Goal: Task Accomplishment & Management: Manage account settings

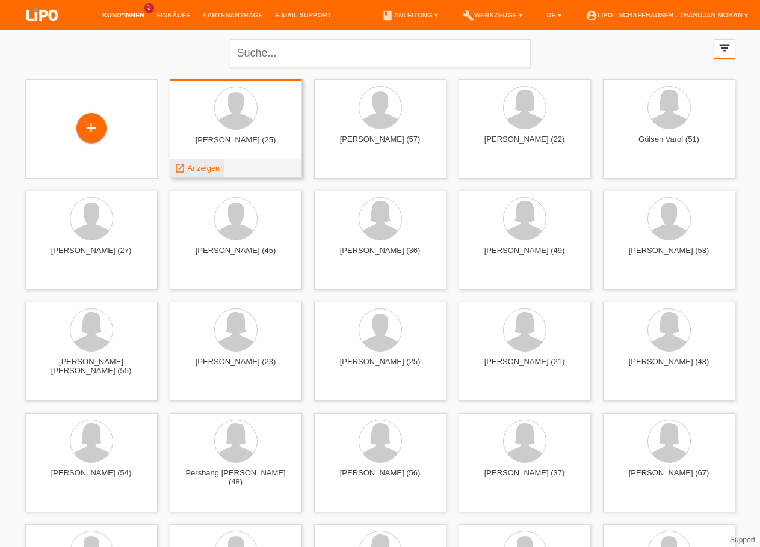
click at [197, 173] on span "Anzeigen" at bounding box center [203, 168] width 32 height 9
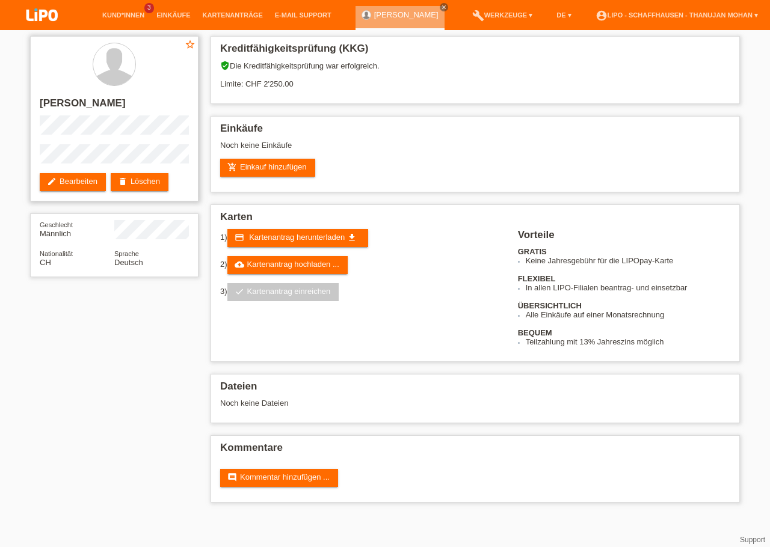
click at [116, 140] on div "star_border [PERSON_NAME] edit Bearbeiten delete Löschen" at bounding box center [114, 118] width 168 height 165
click at [165, 138] on div "star_border [PERSON_NAME] edit Bearbeiten delete Löschen" at bounding box center [114, 118] width 168 height 165
click at [41, 16] on img at bounding box center [42, 16] width 60 height 32
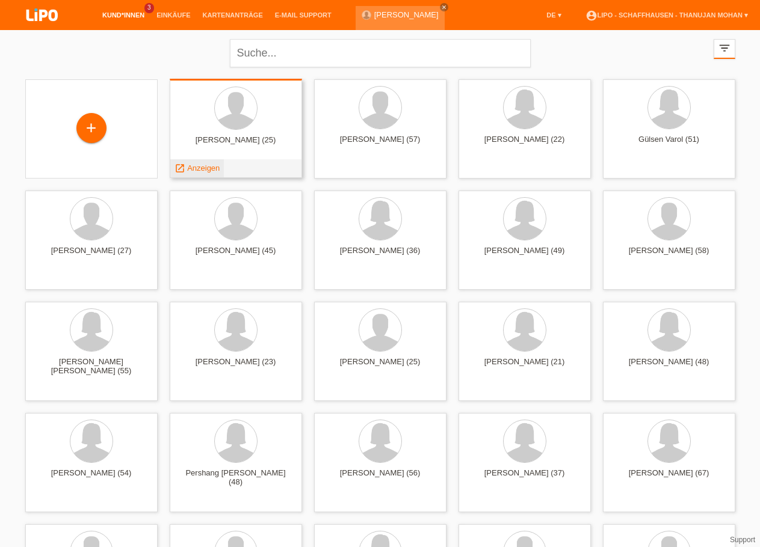
click at [197, 174] on div "launch Anzeigen" at bounding box center [197, 168] width 54 height 18
click at [203, 168] on span "Anzeigen" at bounding box center [203, 168] width 32 height 9
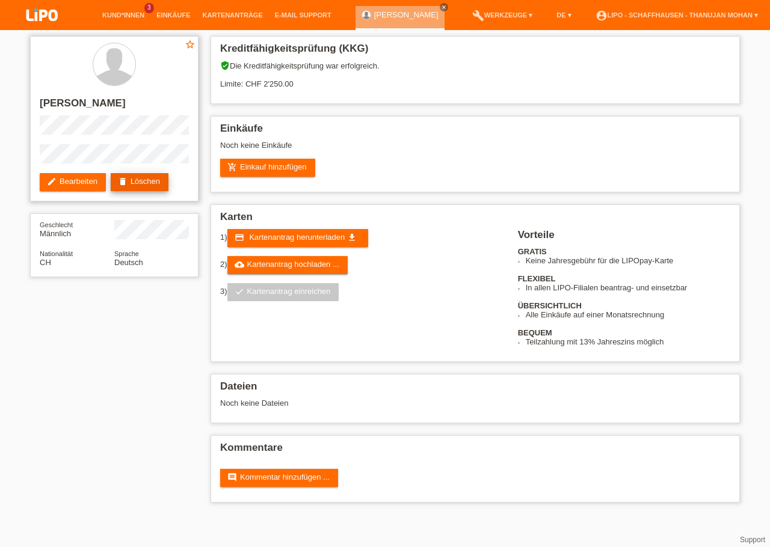
click at [149, 176] on link "delete Löschen" at bounding box center [140, 182] width 58 height 18
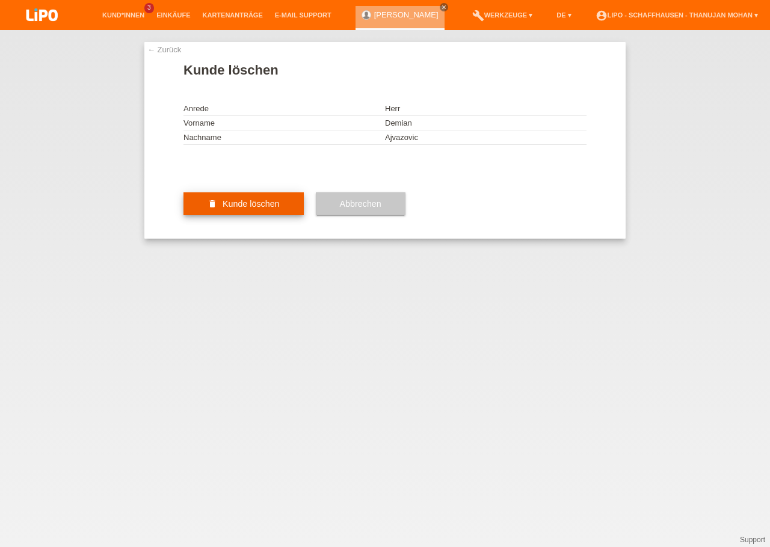
click at [205, 215] on button "delete Kunde löschen" at bounding box center [243, 203] width 120 height 23
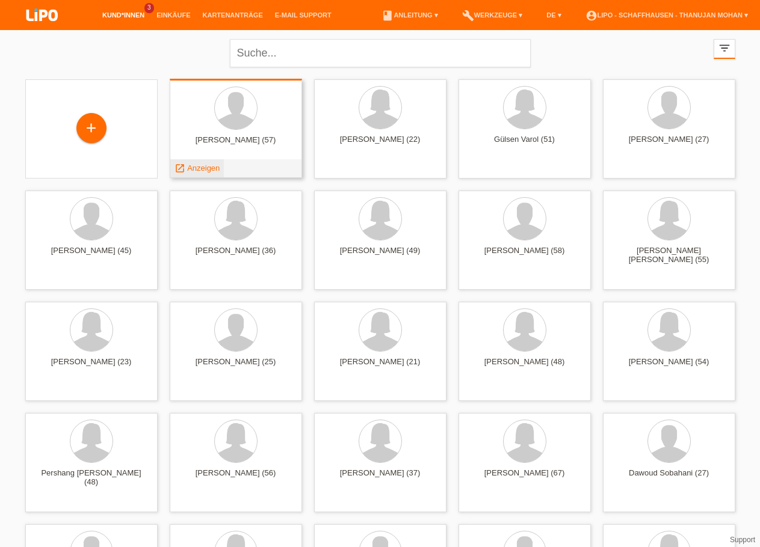
click at [210, 172] on span "Anzeigen" at bounding box center [203, 168] width 32 height 9
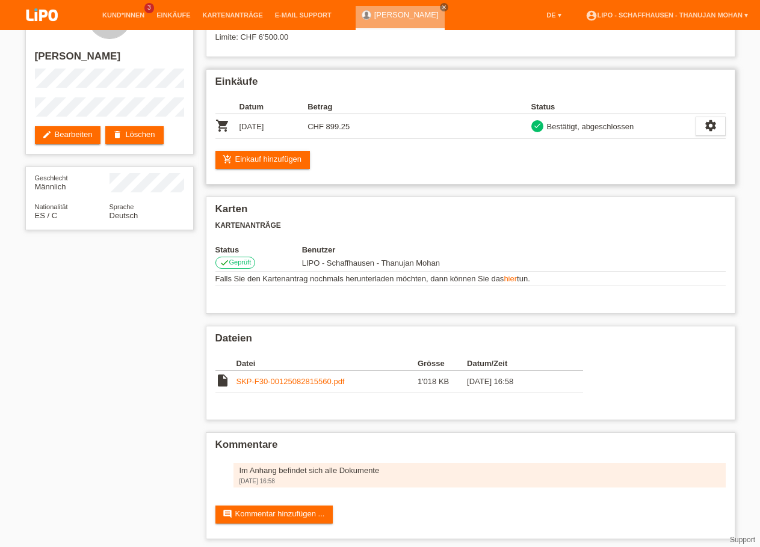
scroll to position [61, 0]
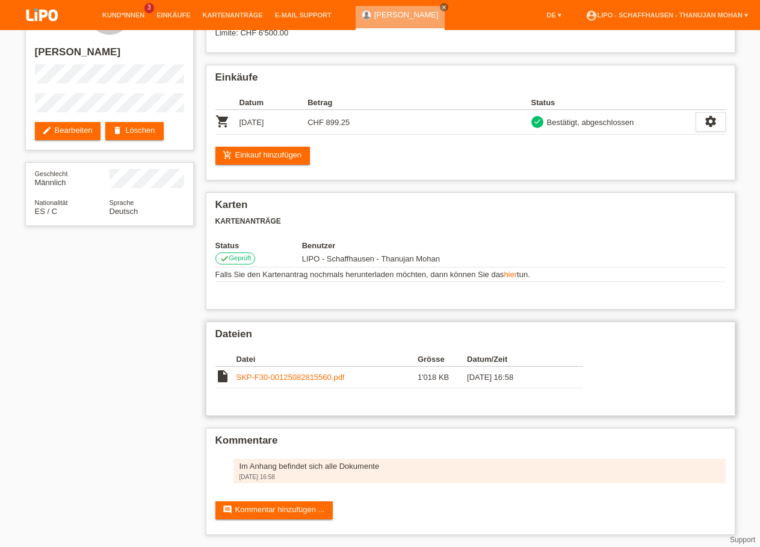
click at [275, 375] on link "SKP-F30-00125082815560.pdf" at bounding box center [290, 377] width 108 height 9
click at [45, 23] on img at bounding box center [42, 16] width 60 height 32
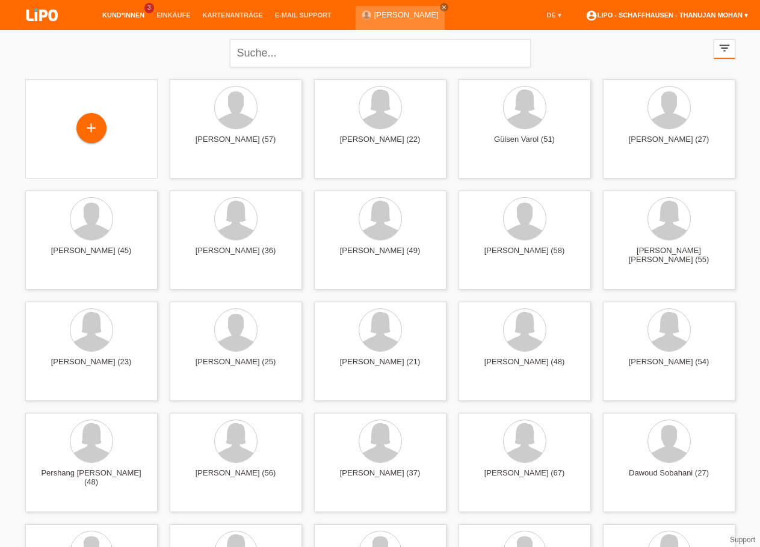
click at [654, 16] on link "account_circle LIPO - Schaffhausen - [GEOGRAPHIC_DATA] Mohan ▾" at bounding box center [666, 14] width 174 height 7
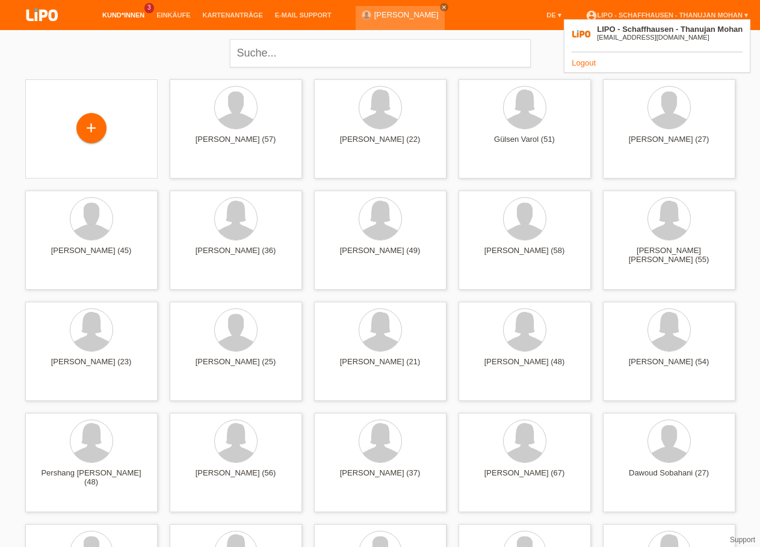
click at [577, 67] on link "Logout" at bounding box center [583, 62] width 24 height 9
